Goal: Information Seeking & Learning: Find specific fact

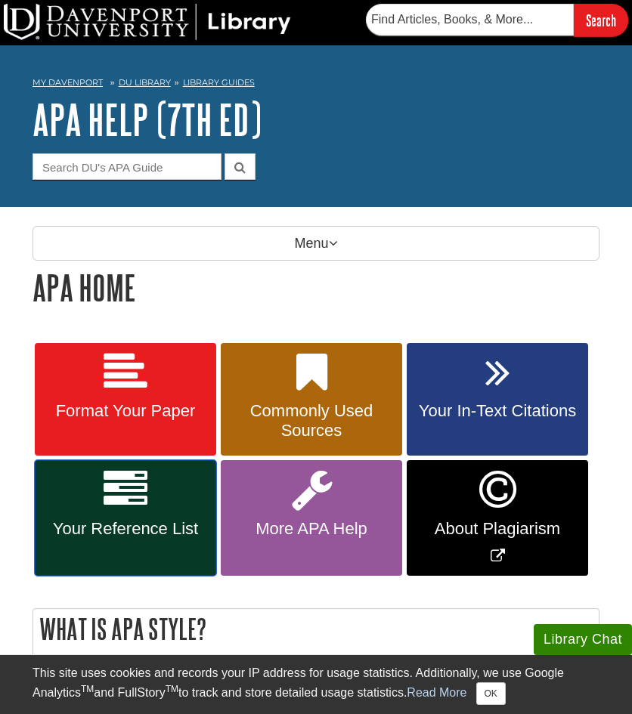
click at [157, 488] on link "Your Reference List" at bounding box center [125, 518] width 181 height 116
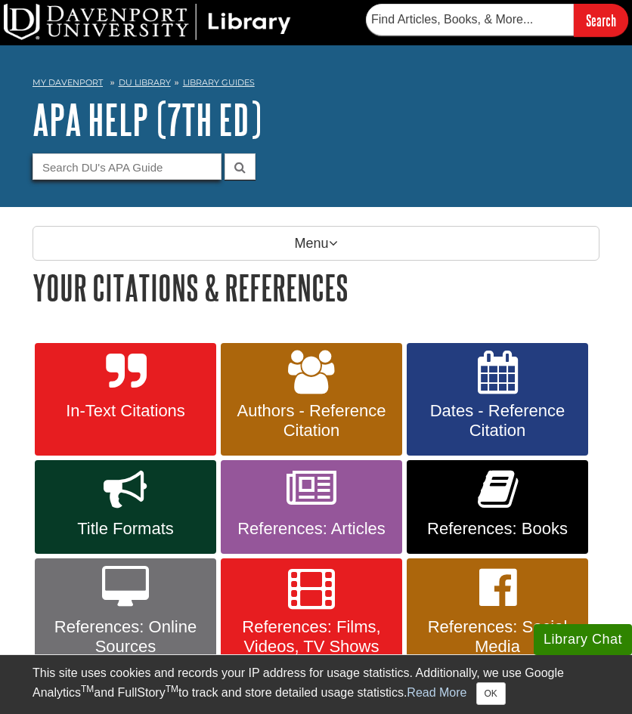
click at [127, 162] on input "Guide Search Terms" at bounding box center [126, 166] width 189 height 26
type input "paranthetical"
click at [224, 153] on button "submit" at bounding box center [239, 166] width 31 height 26
